Goal: Task Accomplishment & Management: Use online tool/utility

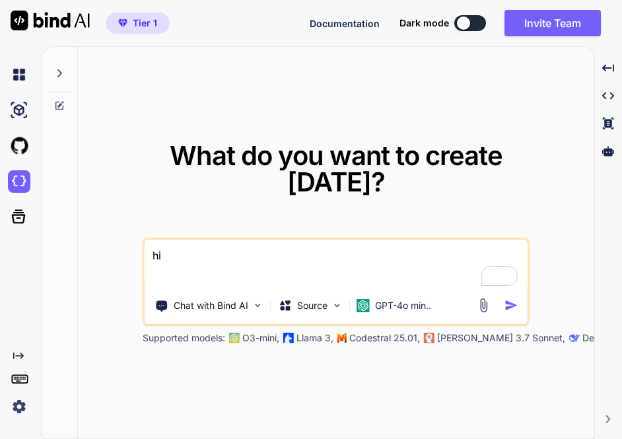
click at [20, 411] on img at bounding box center [19, 407] width 22 height 22
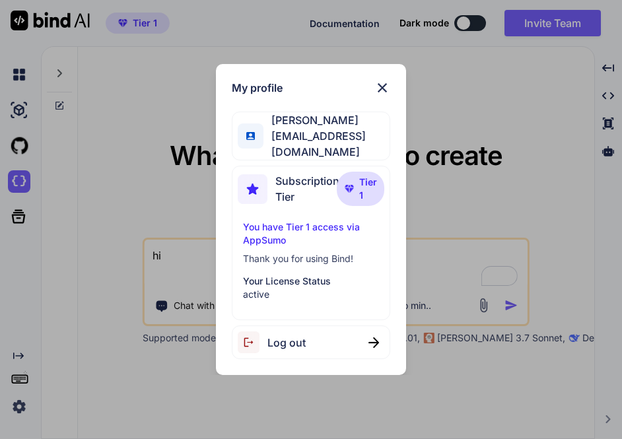
click at [279, 345] on span "Log out" at bounding box center [287, 343] width 38 height 16
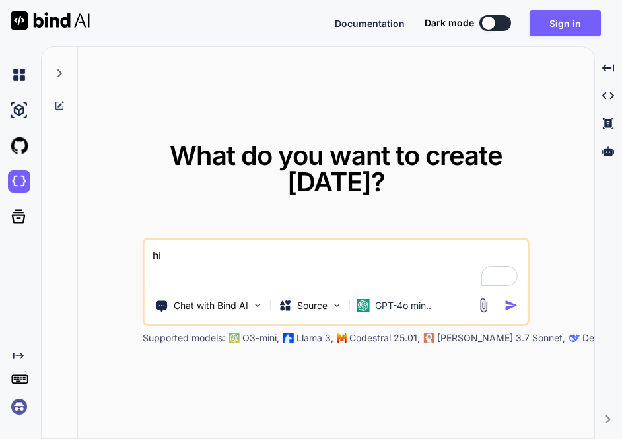
click at [15, 411] on img at bounding box center [19, 407] width 22 height 22
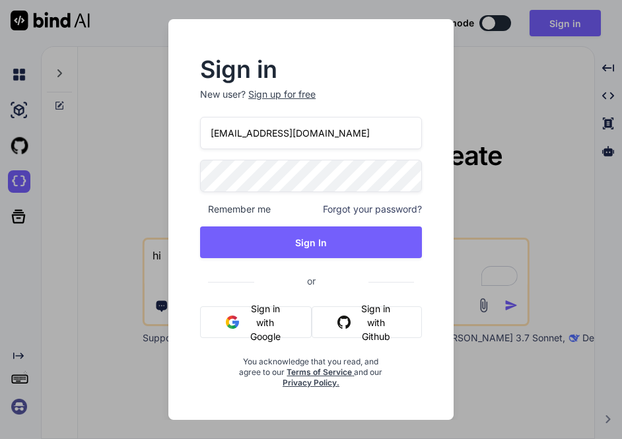
drag, startPoint x: 304, startPoint y: 128, endPoint x: 145, endPoint y: 128, distance: 159.2
click at [145, 128] on div "Sign in New user? Sign up for free tamir@efa.co.il Remember me Forgot your pass…" at bounding box center [311, 219] width 622 height 439
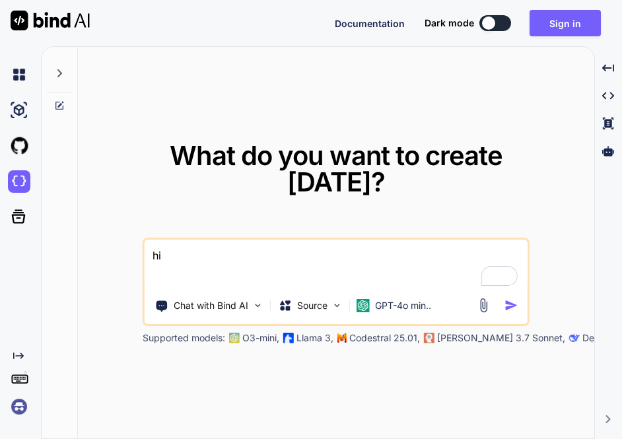
click at [22, 407] on img at bounding box center [19, 407] width 22 height 22
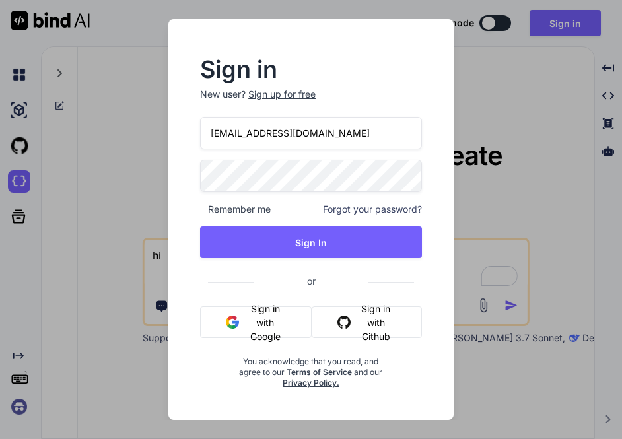
drag, startPoint x: 297, startPoint y: 130, endPoint x: 165, endPoint y: 133, distance: 132.2
click at [165, 133] on div "Sign in New user? Sign up for free tamir@efa.co.il Remember me Forgot your pass…" at bounding box center [311, 219] width 311 height 401
paste input "akewiseco@gmail.com"
click at [167, 176] on div "Sign in New user? Sign up for free akewiseco@gmail.com Remember me Forgot your …" at bounding box center [311, 219] width 311 height 401
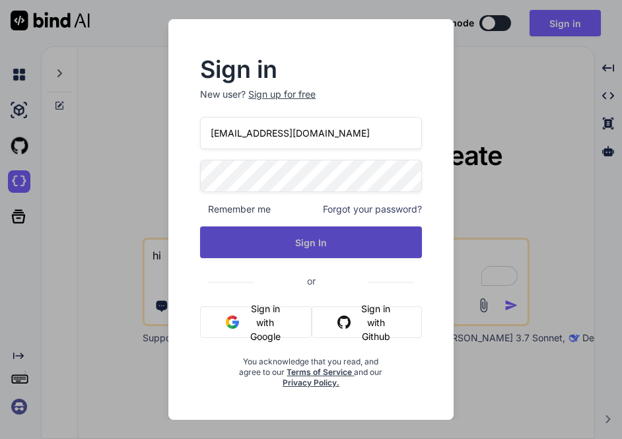
click at [238, 244] on button "Sign In" at bounding box center [311, 243] width 222 height 32
click at [289, 242] on button "Sign In" at bounding box center [311, 243] width 222 height 32
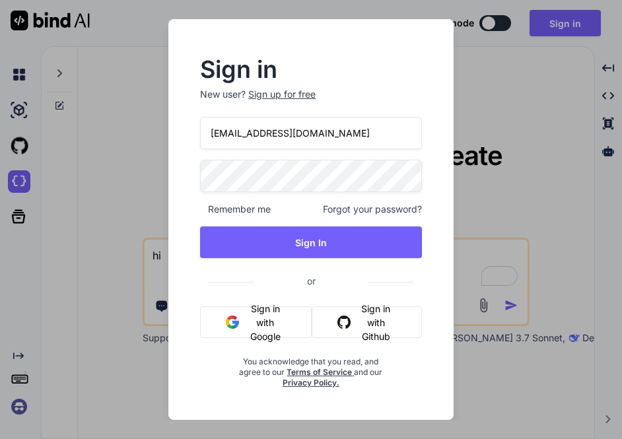
click at [212, 135] on input "akewiseco@gmail.com" at bounding box center [311, 133] width 222 height 32
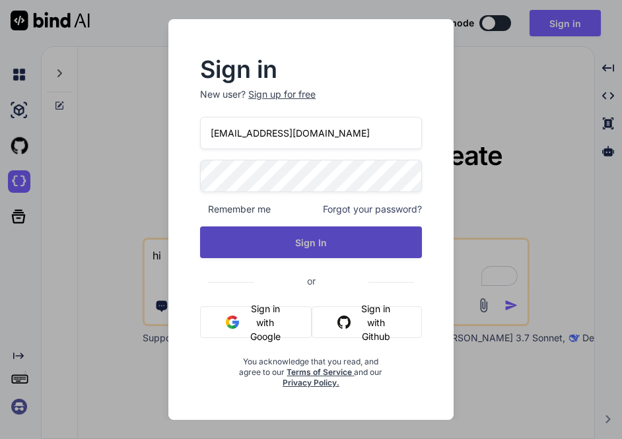
click at [296, 241] on button "Sign In" at bounding box center [311, 243] width 222 height 32
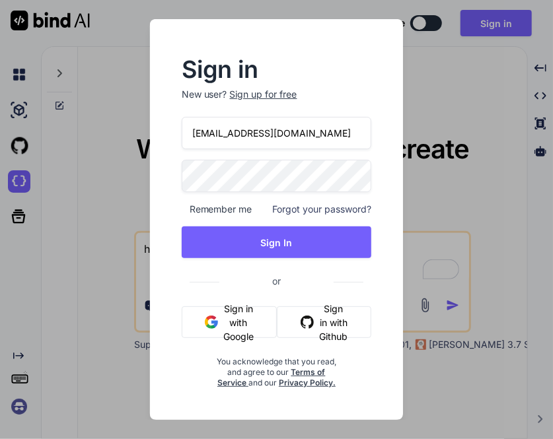
click at [313, 133] on input "akewiseco@gmail.com" at bounding box center [277, 133] width 190 height 32
drag, startPoint x: 313, startPoint y: 133, endPoint x: 166, endPoint y: 132, distance: 147.4
click at [166, 132] on div "Sign in New user? Sign up for free akewiseco@gmail.com Remember me Forgot your …" at bounding box center [277, 224] width 233 height 330
paste input "f"
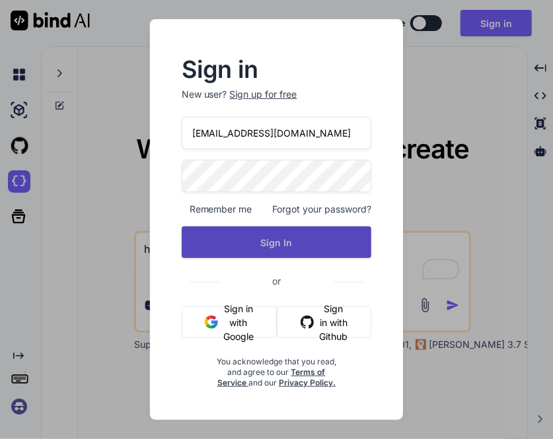
type input "fakewiseco@gmail.com"
click at [250, 244] on button "Sign In" at bounding box center [277, 243] width 190 height 32
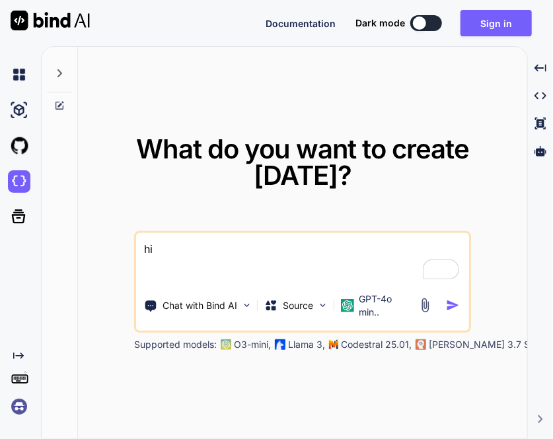
click at [414, 396] on div "What do you want to create today? hi Chat with Bind AI Source GPT-4o min.. Supp…" at bounding box center [302, 243] width 449 height 393
click at [16, 406] on img at bounding box center [19, 407] width 22 height 22
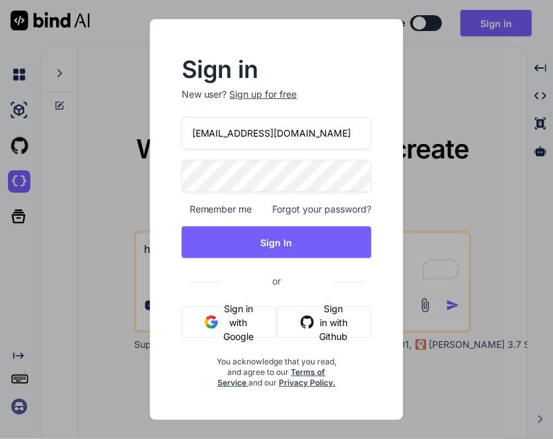
click at [280, 130] on input "tamir@efa.co.il" at bounding box center [277, 133] width 190 height 32
drag, startPoint x: 280, startPoint y: 130, endPoint x: 141, endPoint y: 122, distance: 139.0
click at [141, 122] on div "Sign in New user? Sign up for free tamir@efa.co.il Remember me Forgot your pass…" at bounding box center [276, 219] width 277 height 401
paste input "fakewiseco@gmail.com"
type input "fakewiseco@gmail.com"
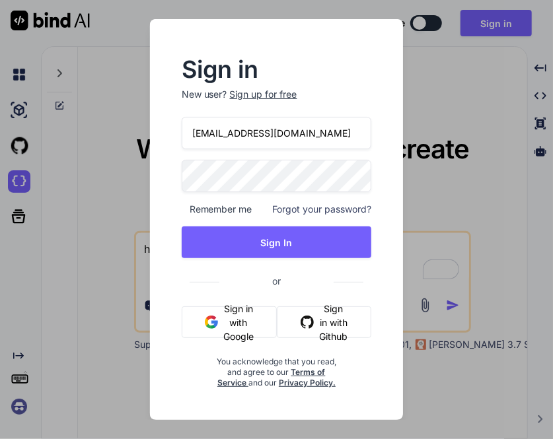
click at [109, 177] on div "Sign in New user? Sign up for free fakewiseco@gmail.com Remember me Forgot your…" at bounding box center [276, 219] width 553 height 439
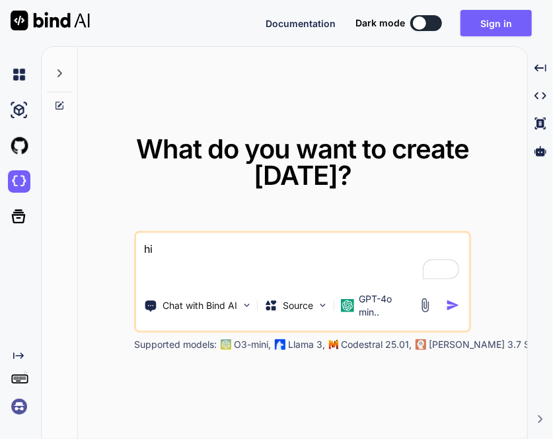
click at [22, 400] on img at bounding box center [19, 407] width 22 height 22
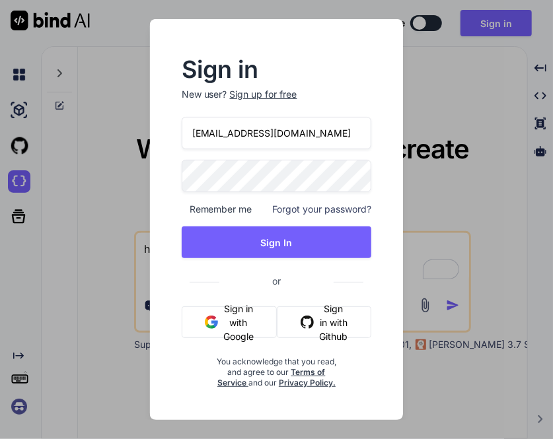
click at [156, 163] on div "Sign in New user? Sign up for free tamir@efa.co.il Remember me Forgot your pass…" at bounding box center [277, 219] width 254 height 401
drag, startPoint x: 264, startPoint y: 132, endPoint x: 144, endPoint y: 133, distance: 120.3
click at [144, 133] on div "Sign in New user? Sign up for free tamir@efa.co.il Remember me Forgot your pass…" at bounding box center [276, 219] width 277 height 401
paste input "fakewiseco@gmail.com"
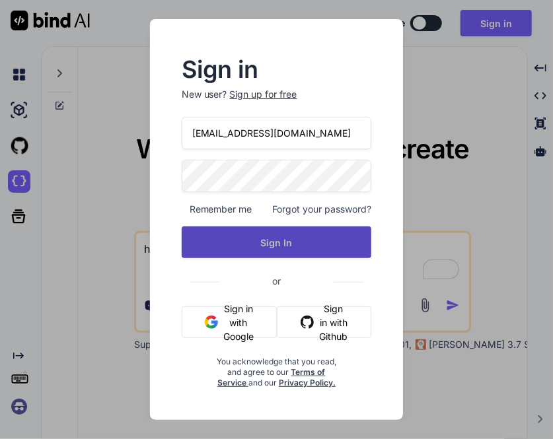
type input "fakewiseco@gmail.com"
click at [243, 235] on button "Sign In" at bounding box center [277, 243] width 190 height 32
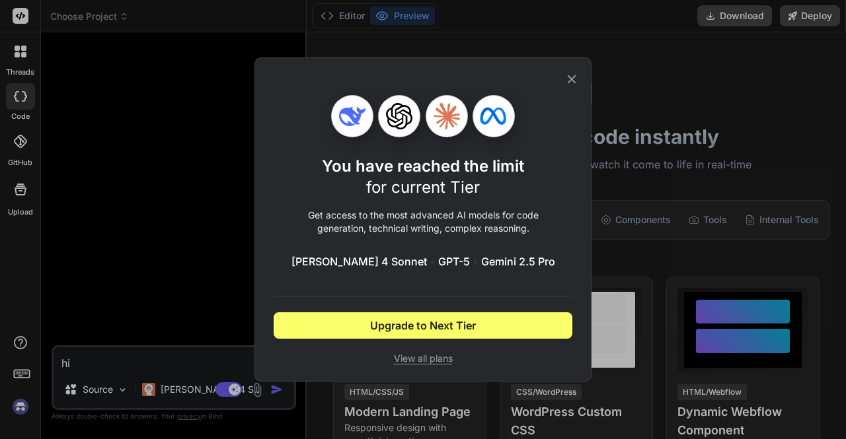
scroll to position [12, 0]
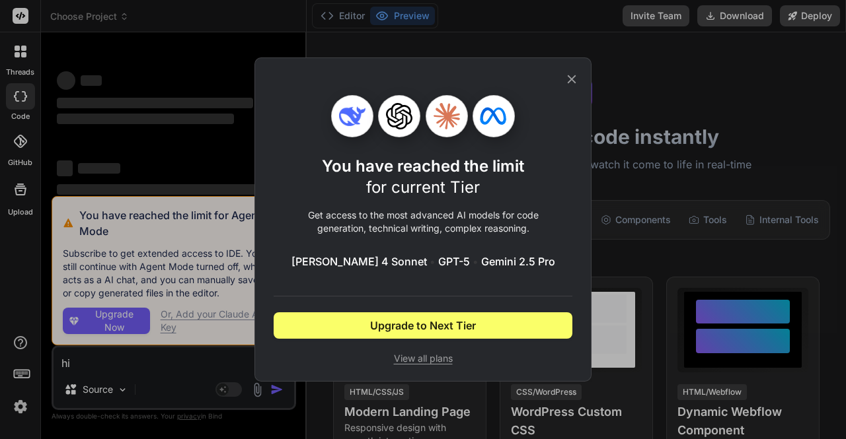
type textarea "x"
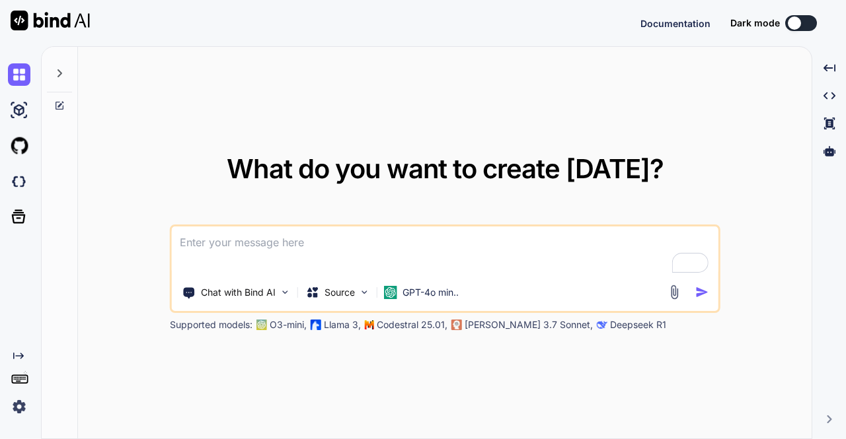
click at [13, 410] on img at bounding box center [19, 407] width 22 height 22
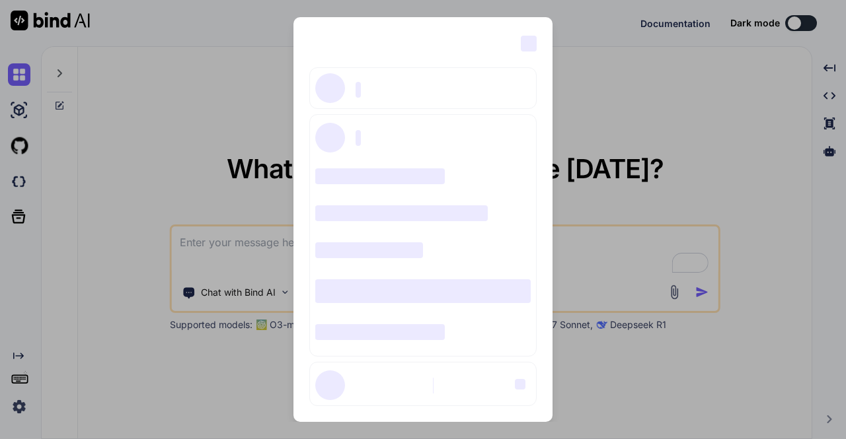
click at [18, 179] on div "‌ ‌ ‌ ‌ ‌ ‌ ‌ ‌ ‌ ‌ ‌ ‌ ‌ ‌ ‌" at bounding box center [423, 219] width 846 height 439
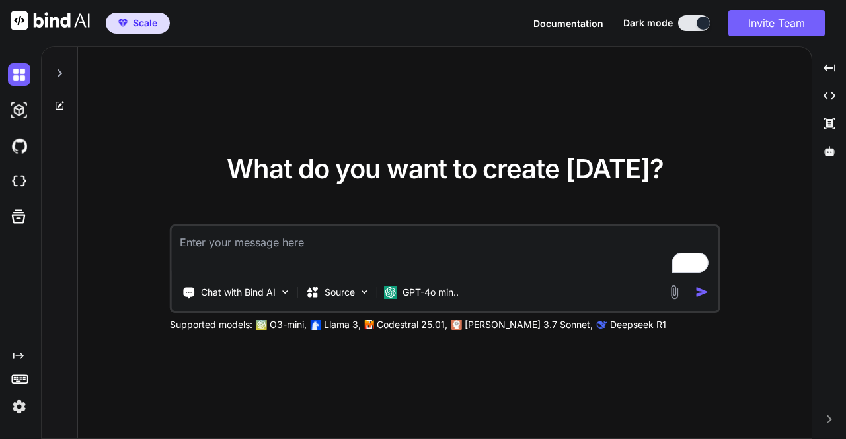
click at [18, 179] on img at bounding box center [19, 181] width 22 height 22
type textarea "x"
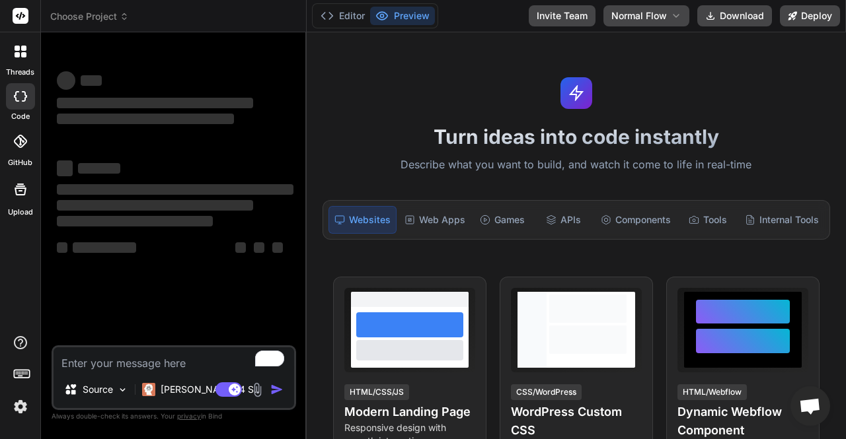
click at [101, 13] on span "Choose Project" at bounding box center [89, 16] width 79 height 13
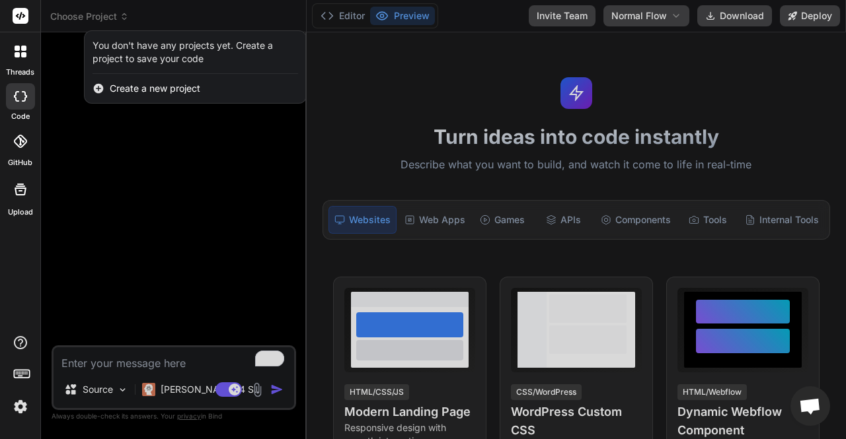
click at [190, 167] on div at bounding box center [423, 219] width 846 height 439
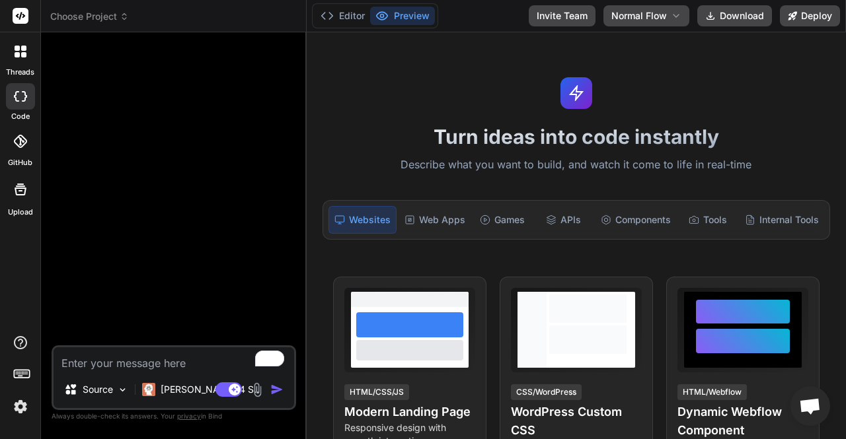
click at [20, 410] on img at bounding box center [20, 407] width 22 height 22
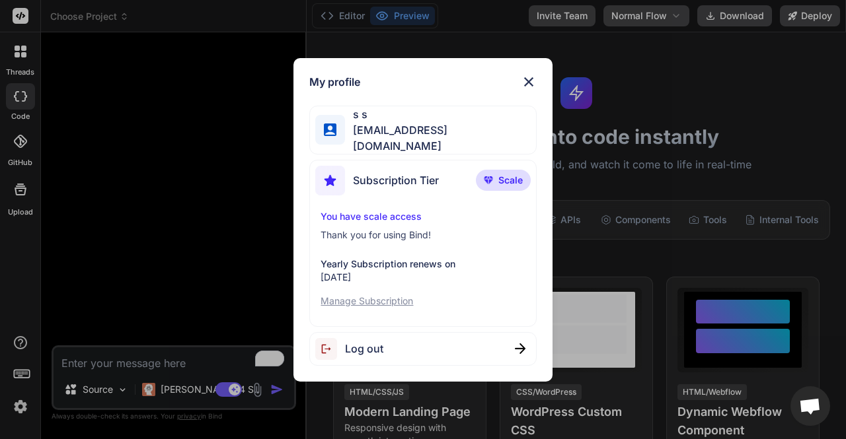
click at [396, 346] on div "Log out" at bounding box center [422, 349] width 227 height 34
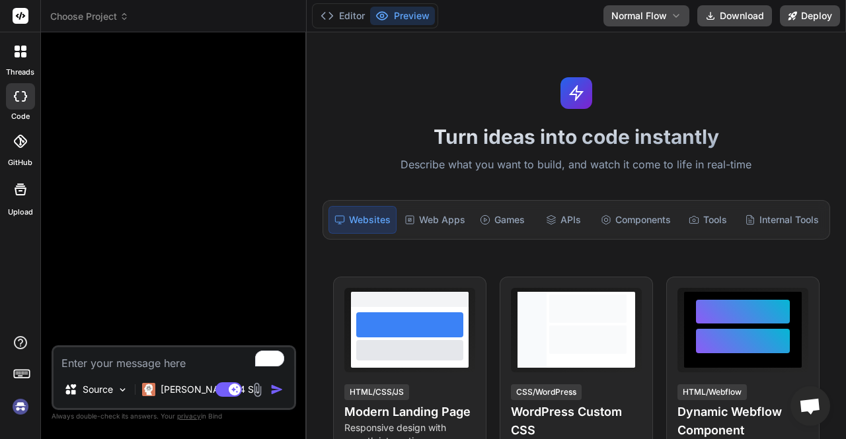
scroll to position [12, 0]
click at [24, 393] on div at bounding box center [20, 376] width 40 height 83
click at [17, 406] on img at bounding box center [20, 407] width 22 height 22
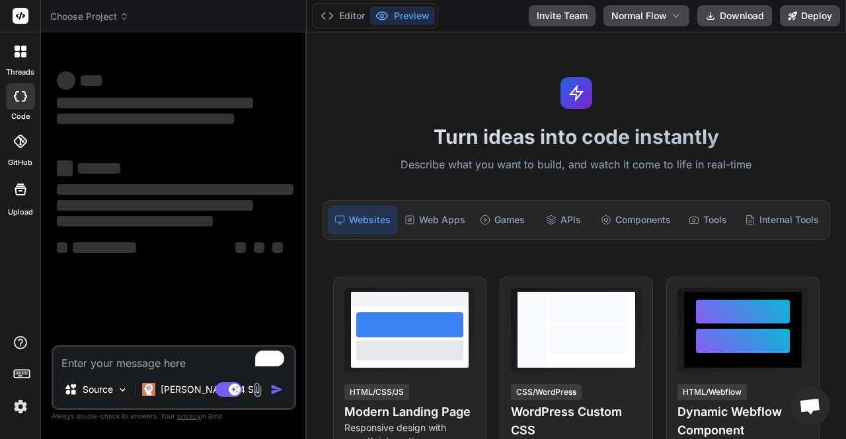
type textarea "x"
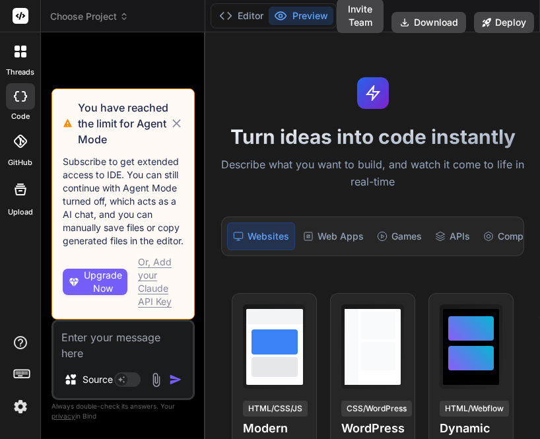
scroll to position [12, 0]
click at [25, 413] on img at bounding box center [20, 407] width 22 height 22
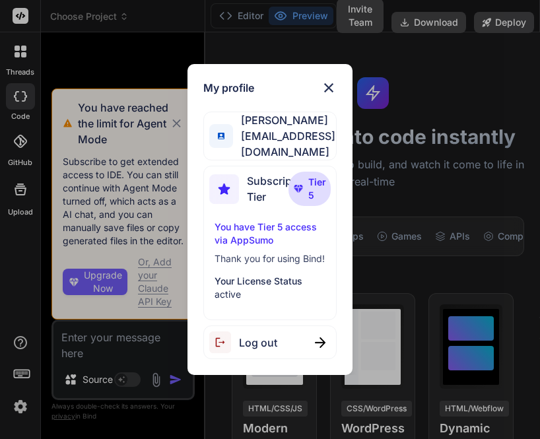
click at [266, 348] on span "Log out" at bounding box center [258, 343] width 38 height 16
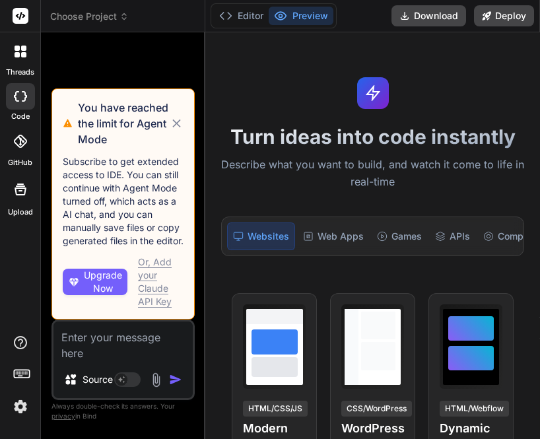
type textarea "x"
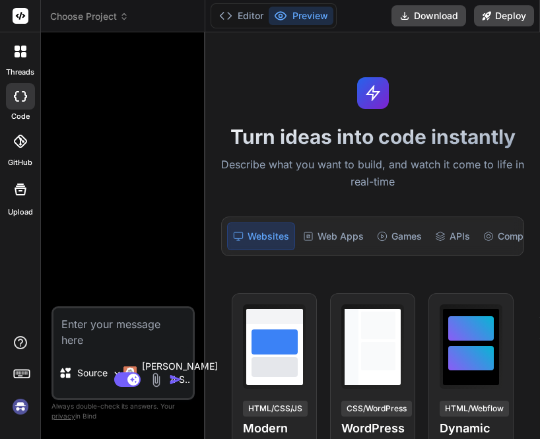
scroll to position [61, 0]
click at [168, 109] on div at bounding box center [124, 175] width 141 height 264
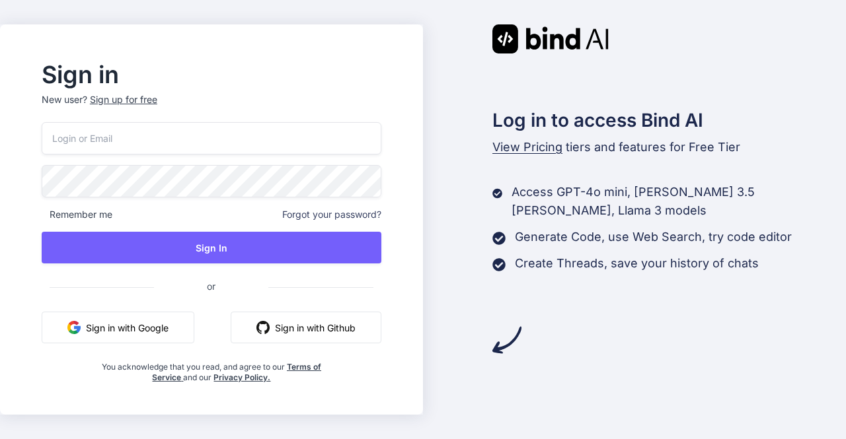
type input "[EMAIL_ADDRESS][DOMAIN_NAME]"
click at [128, 328] on button "Sign in with Google" at bounding box center [118, 328] width 153 height 32
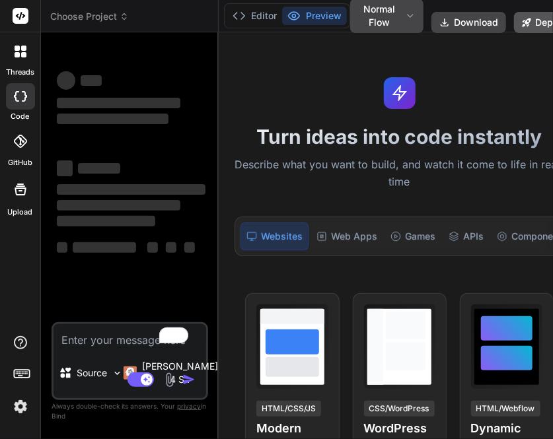
click at [533, 24] on button "Deploy" at bounding box center [544, 22] width 60 height 21
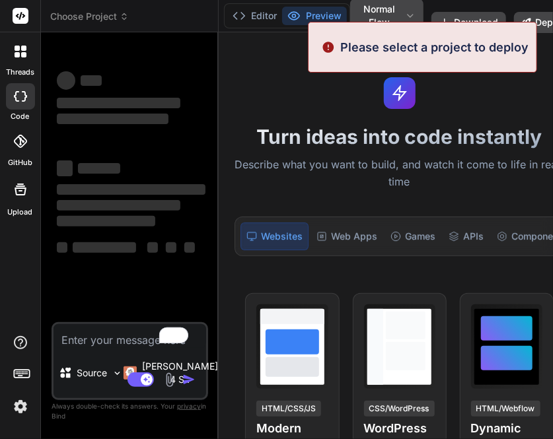
click at [90, 13] on span "Choose Project" at bounding box center [89, 16] width 79 height 13
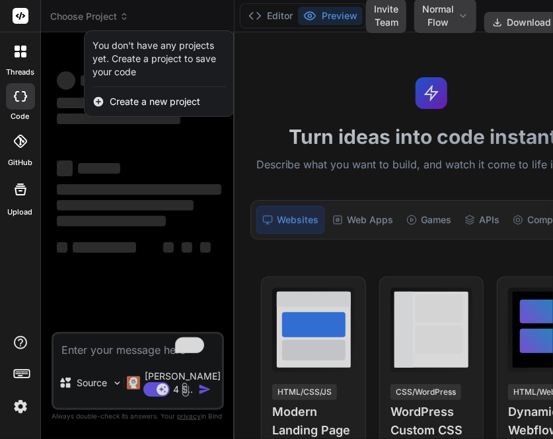
click at [15, 401] on img at bounding box center [20, 407] width 22 height 22
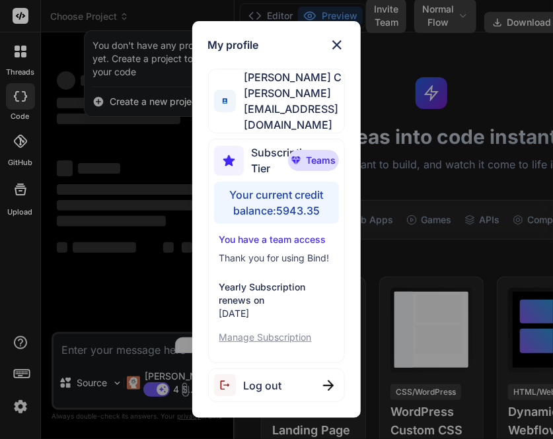
click at [136, 220] on div "My profile Saravanan C [EMAIL_ADDRESS][DOMAIN_NAME] Subscription Tier Teams You…" at bounding box center [276, 219] width 553 height 439
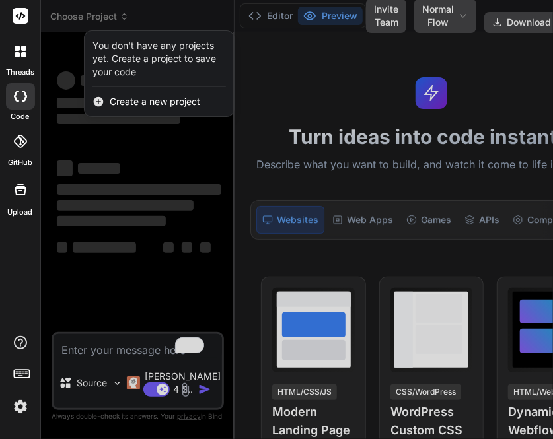
click at [86, 19] on div at bounding box center [276, 219] width 553 height 439
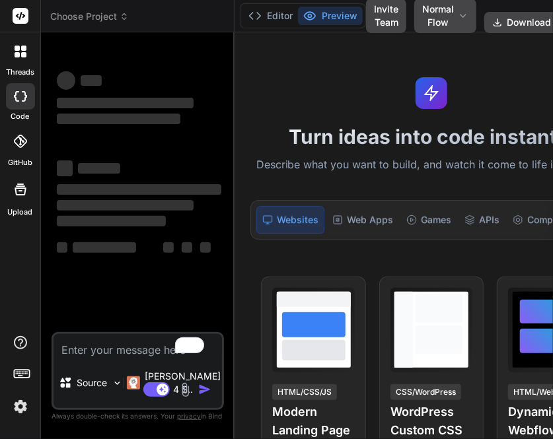
click at [86, 19] on span "Choose Project" at bounding box center [89, 16] width 79 height 13
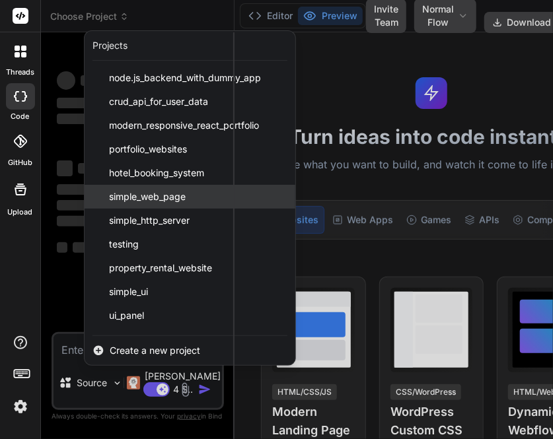
scroll to position [592, 0]
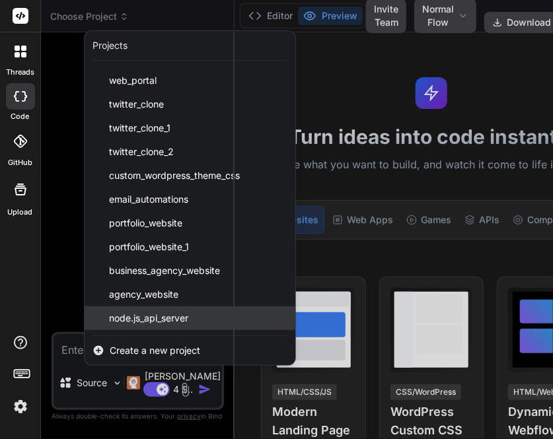
click at [145, 320] on span "node.js_api_server" at bounding box center [148, 318] width 79 height 13
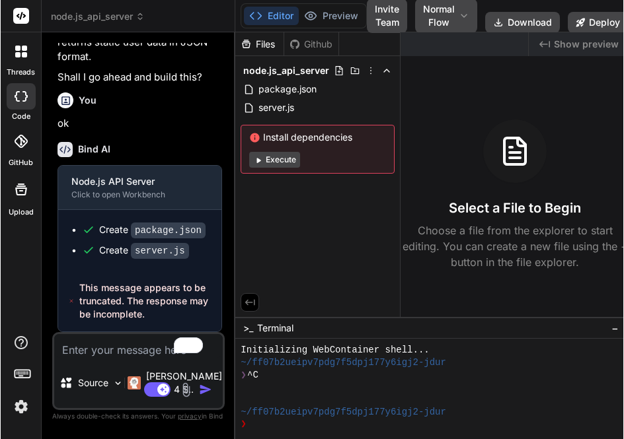
scroll to position [262, 0]
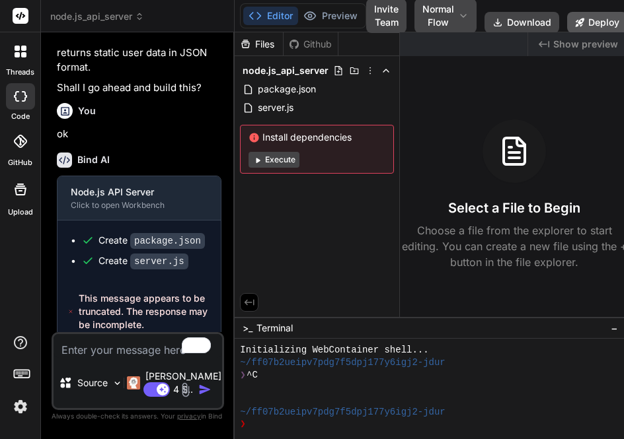
click at [597, 23] on button "Deploy" at bounding box center [597, 22] width 60 height 21
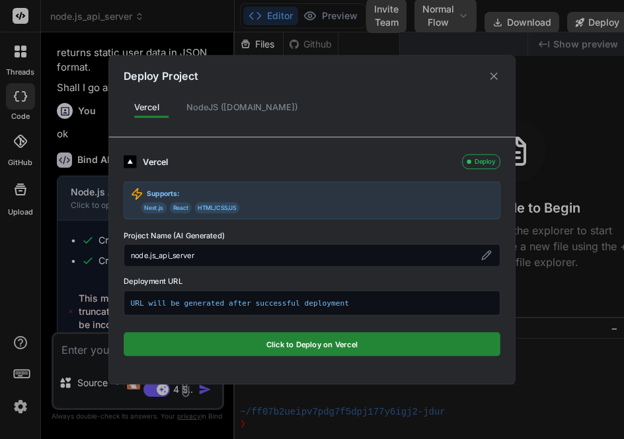
click at [209, 112] on div "NodeJS ([DOMAIN_NAME])" at bounding box center [242, 106] width 132 height 25
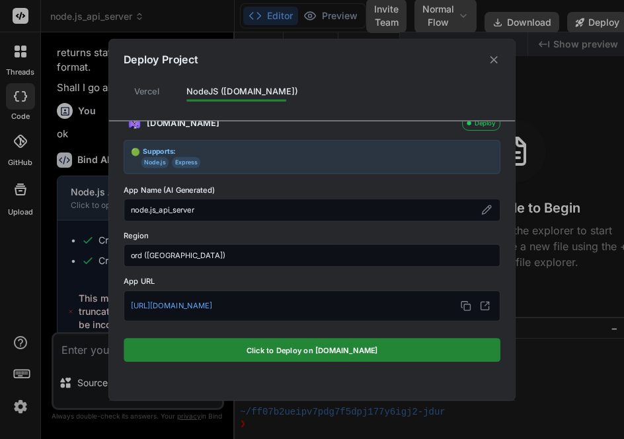
scroll to position [0, 0]
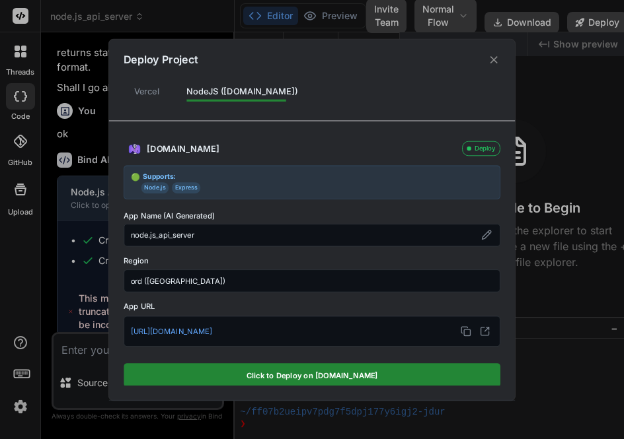
click at [496, 57] on icon at bounding box center [494, 60] width 13 height 13
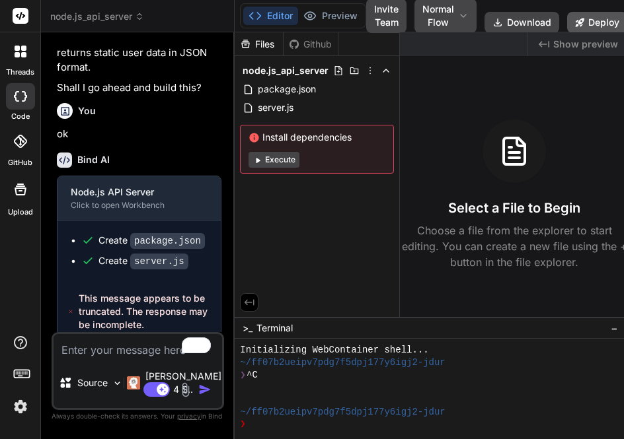
click at [602, 12] on button "Deploy" at bounding box center [597, 22] width 60 height 21
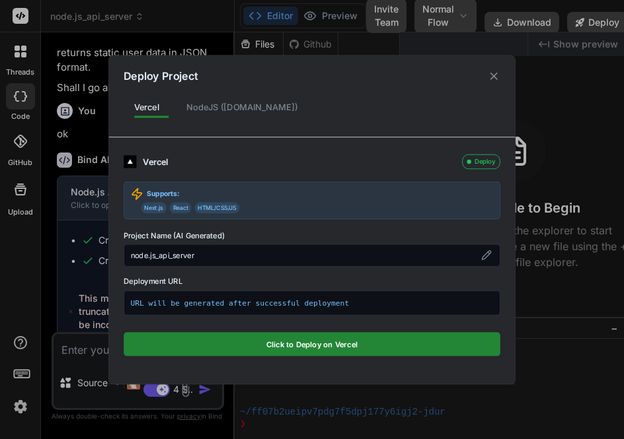
click at [214, 110] on div "NodeJS ([DOMAIN_NAME])" at bounding box center [242, 106] width 132 height 25
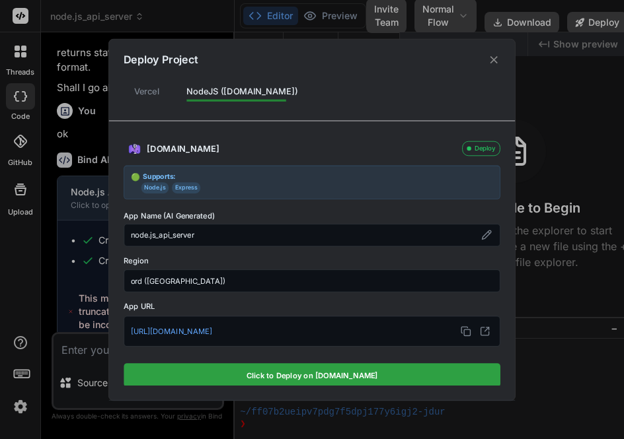
click at [264, 380] on button "Click to Deploy on [DOMAIN_NAME]" at bounding box center [312, 375] width 377 height 24
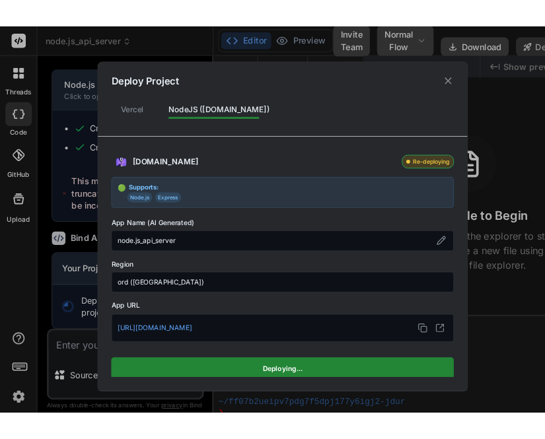
scroll to position [405, 0]
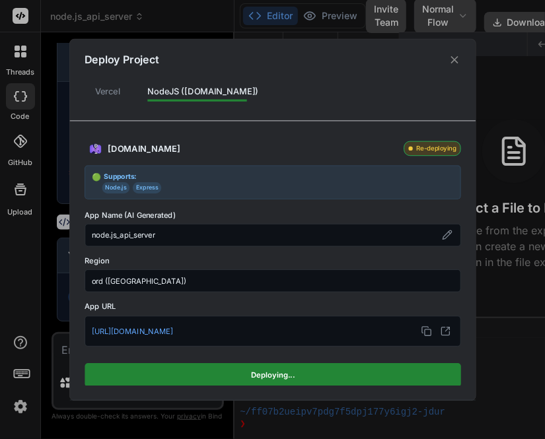
click at [108, 89] on div "Vercel" at bounding box center [108, 90] width 46 height 25
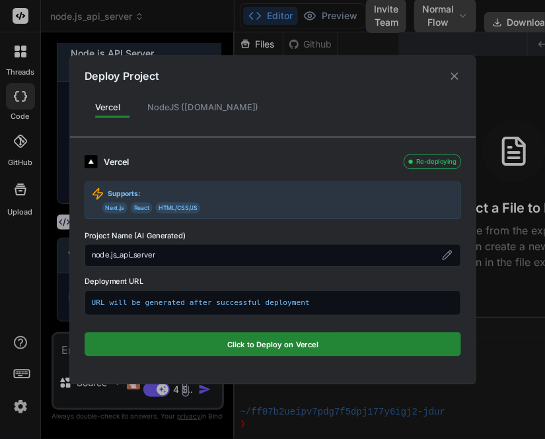
click at [180, 109] on div "NodeJS ([DOMAIN_NAME])" at bounding box center [203, 106] width 132 height 25
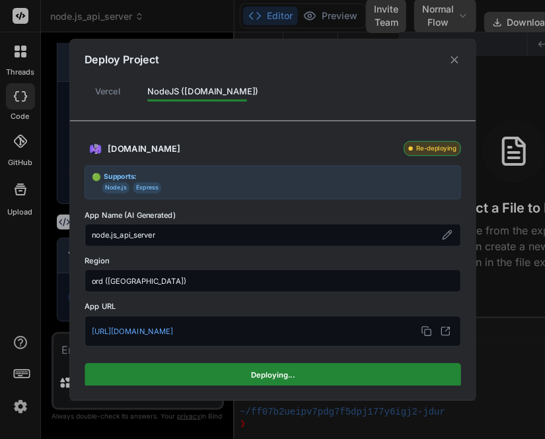
click at [93, 87] on div "Vercel" at bounding box center [108, 90] width 46 height 25
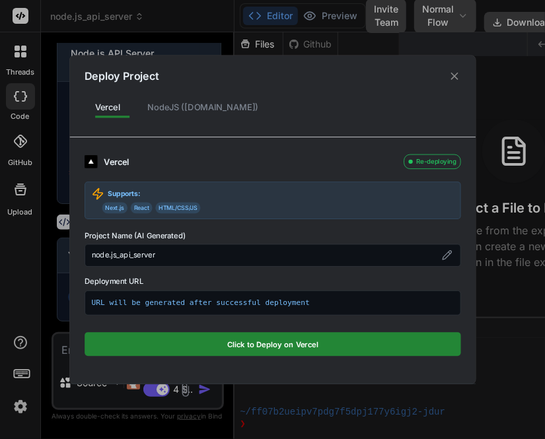
click at [181, 105] on div "NodeJS ([DOMAIN_NAME])" at bounding box center [203, 106] width 132 height 25
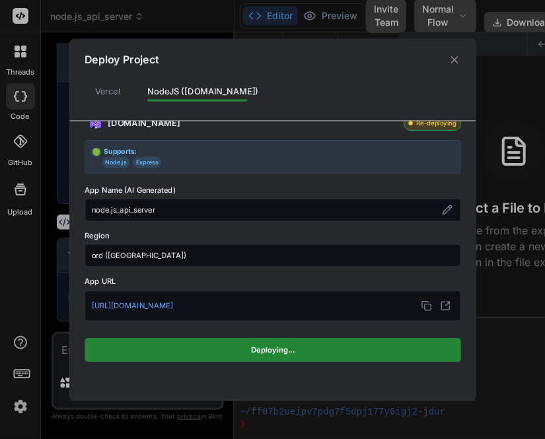
scroll to position [0, 0]
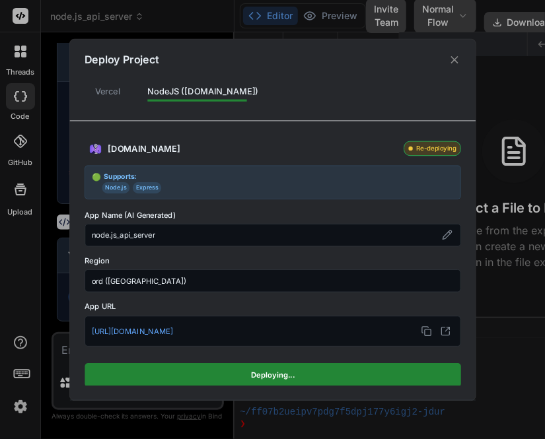
click at [120, 89] on div "Vercel" at bounding box center [108, 90] width 46 height 25
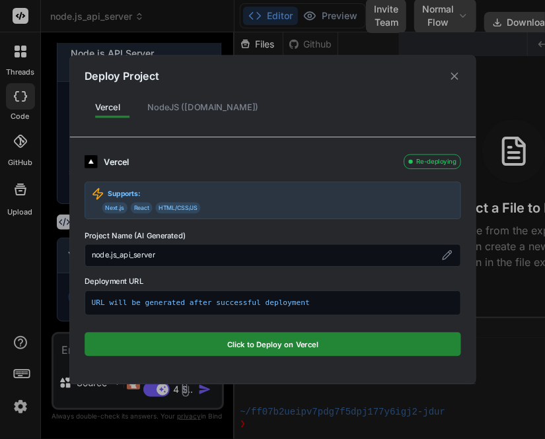
click at [165, 108] on div "NodeJS ([DOMAIN_NAME])" at bounding box center [203, 106] width 132 height 25
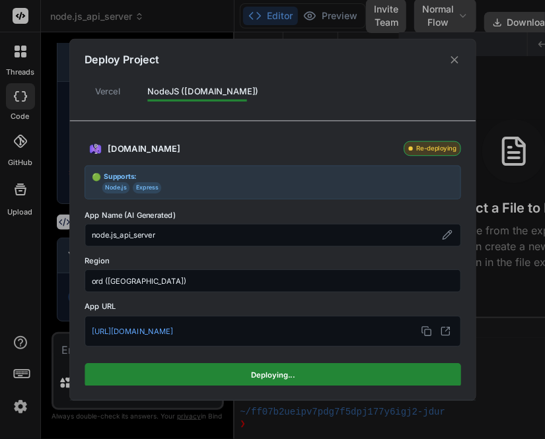
click at [113, 87] on div "Vercel" at bounding box center [108, 90] width 46 height 25
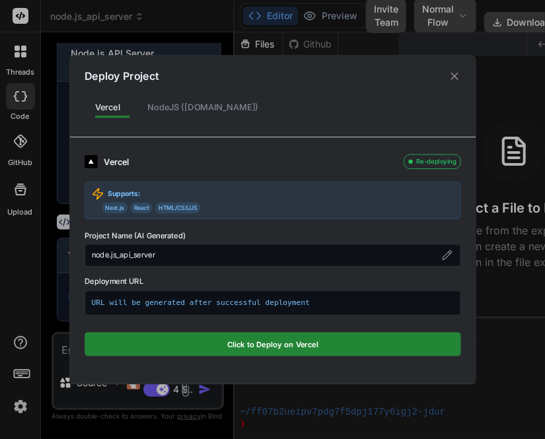
click at [177, 110] on div "NodeJS ([DOMAIN_NAME])" at bounding box center [203, 106] width 132 height 25
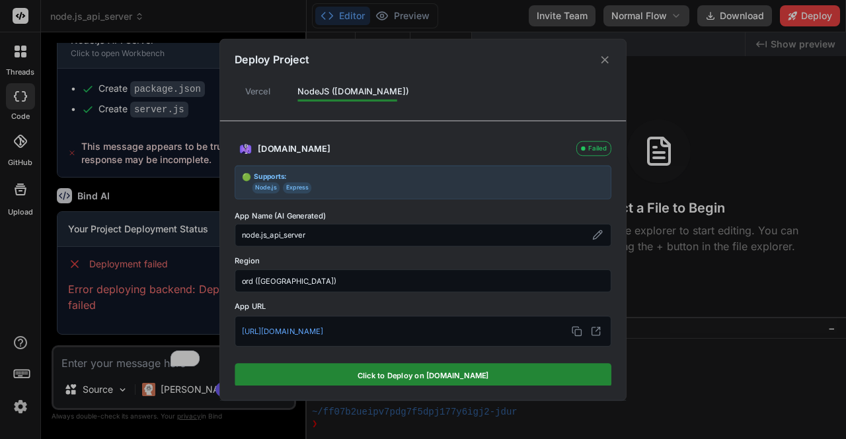
type textarea "x"
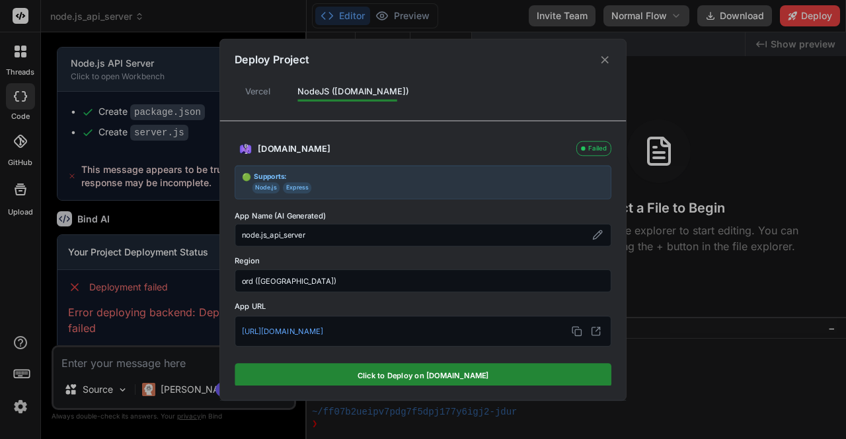
click at [603, 61] on icon at bounding box center [604, 59] width 7 height 7
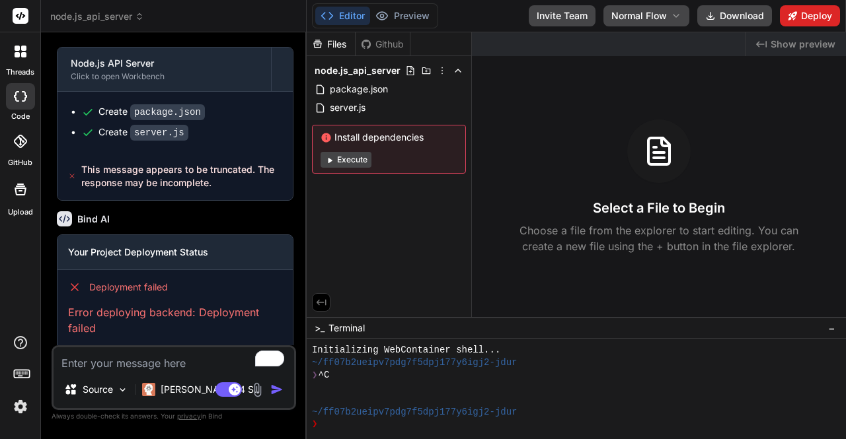
click at [808, 20] on button "Deploy" at bounding box center [810, 15] width 60 height 21
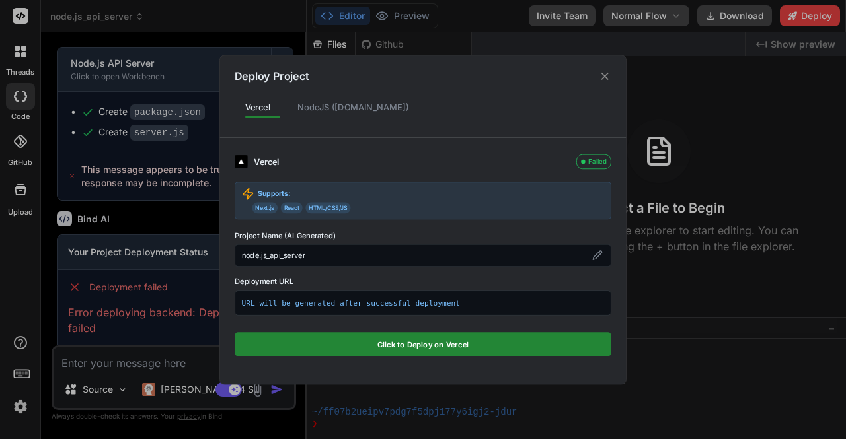
click at [325, 108] on div "NodeJS ([DOMAIN_NAME])" at bounding box center [353, 106] width 132 height 25
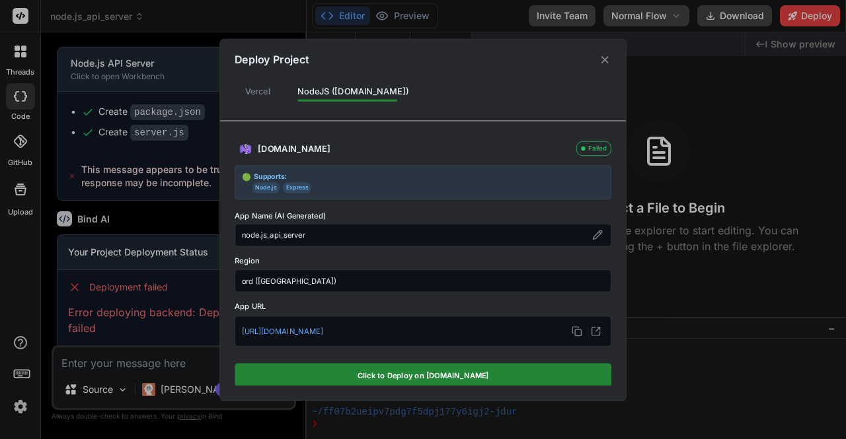
click at [601, 55] on icon at bounding box center [605, 60] width 13 height 13
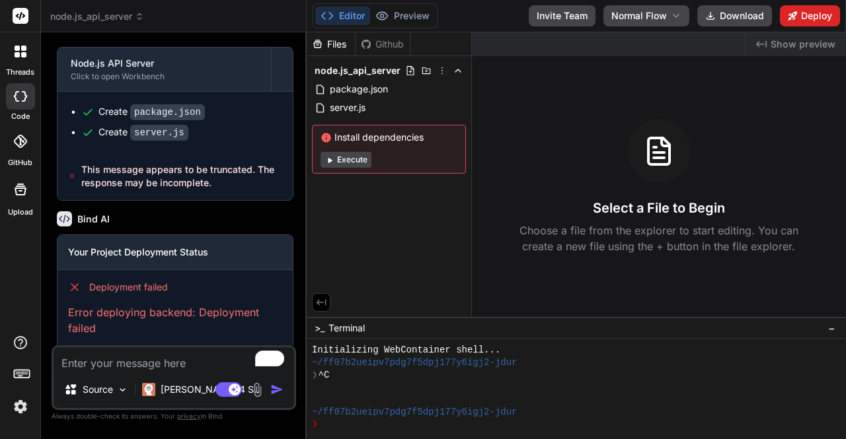
click at [805, 13] on button "Deploy" at bounding box center [810, 15] width 60 height 21
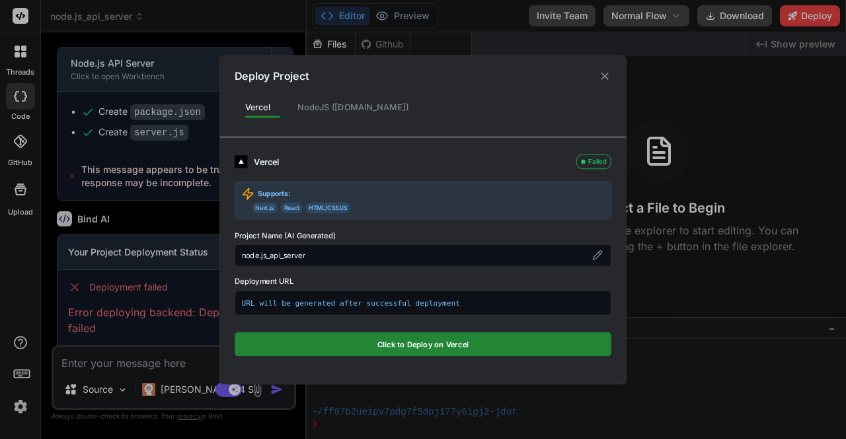
click at [320, 118] on div "NodeJS ([DOMAIN_NAME])" at bounding box center [353, 106] width 132 height 25
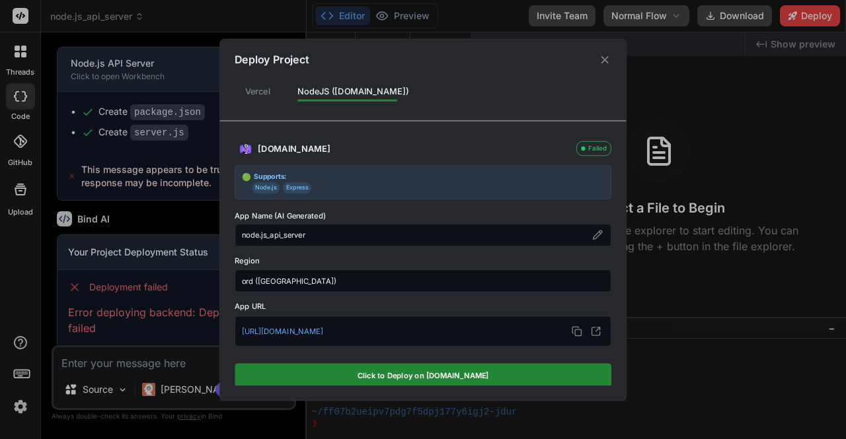
click at [265, 93] on div "Vercel" at bounding box center [258, 90] width 46 height 25
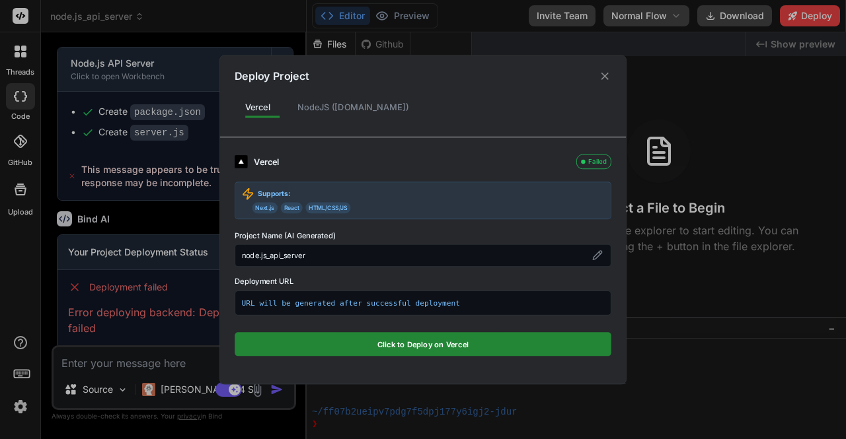
click at [603, 79] on icon at bounding box center [605, 75] width 13 height 13
